Goal: Information Seeking & Learning: Understand process/instructions

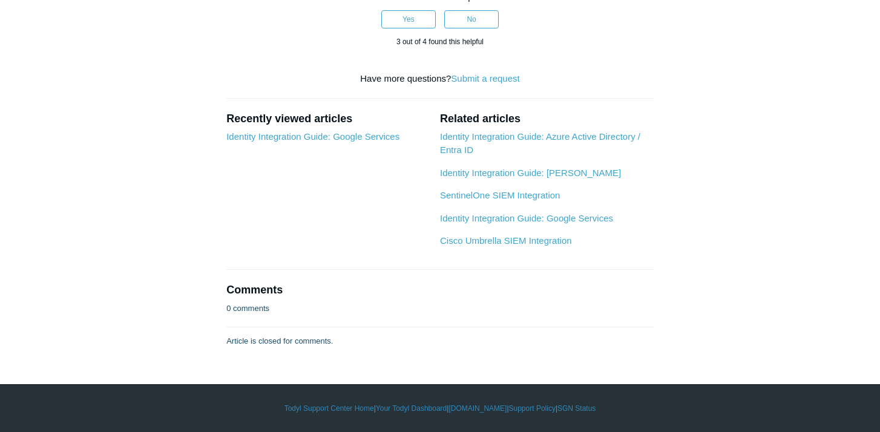
scroll to position [1005, 0]
drag, startPoint x: 464, startPoint y: 146, endPoint x: 452, endPoint y: 97, distance: 50.4
drag, startPoint x: 452, startPoint y: 86, endPoint x: 550, endPoint y: 157, distance: 120.9
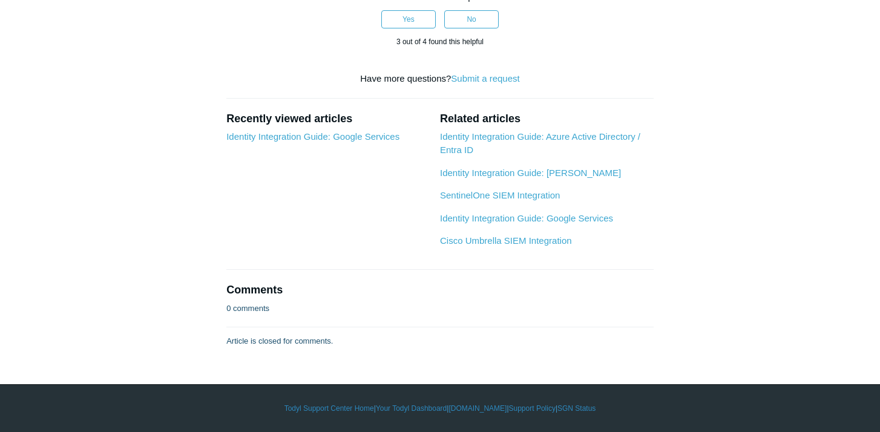
drag, startPoint x: 551, startPoint y: 147, endPoint x: 538, endPoint y: 94, distance: 54.9
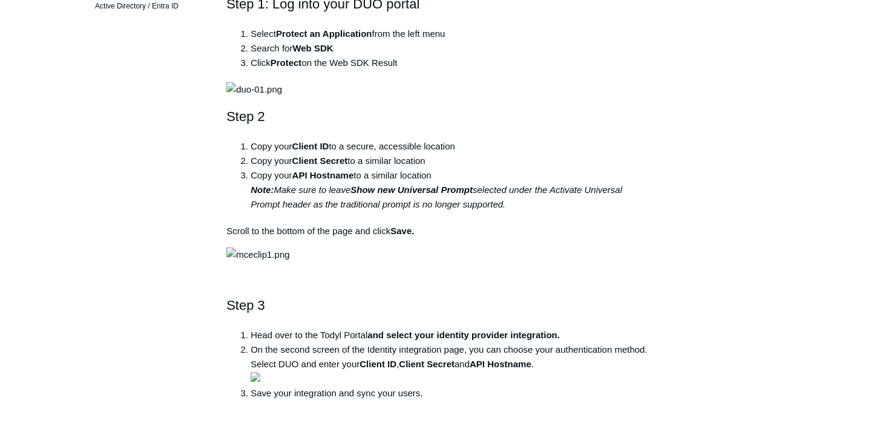
scroll to position [340, 0]
